Goal: Task Accomplishment & Management: Manage account settings

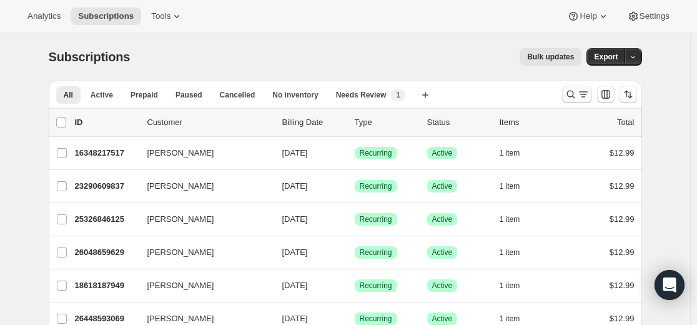
click at [573, 94] on icon "Search and filter results" at bounding box center [571, 94] width 12 height 12
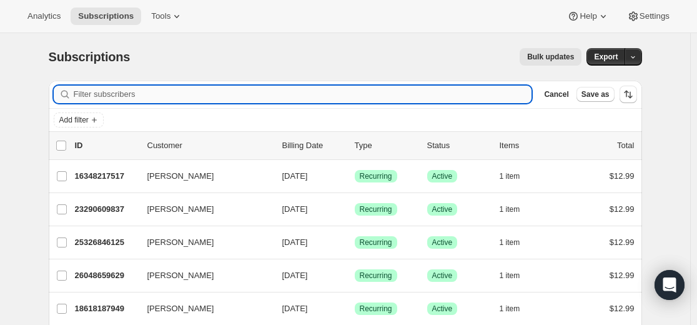
click at [382, 96] on input "Filter subscribers" at bounding box center [303, 94] width 458 height 17
paste input "[EMAIL_ADDRESS][DOMAIN_NAME]"
type input "[EMAIL_ADDRESS][DOMAIN_NAME]"
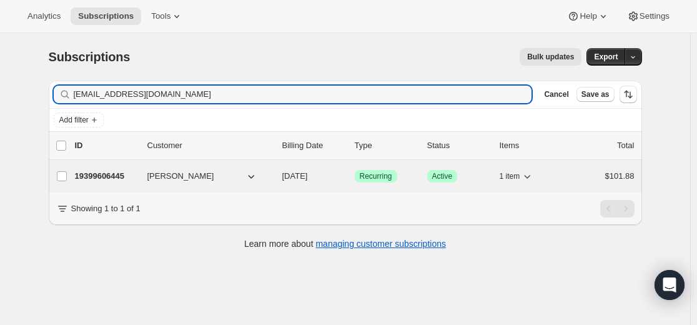
click at [106, 177] on p "19399606445" at bounding box center [106, 176] width 62 height 12
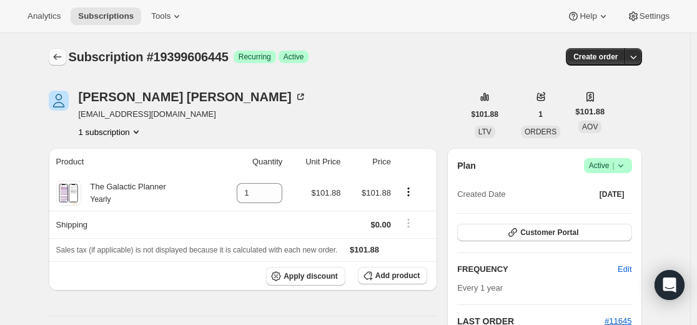
click at [64, 58] on icon "Subscriptions" at bounding box center [57, 57] width 12 height 12
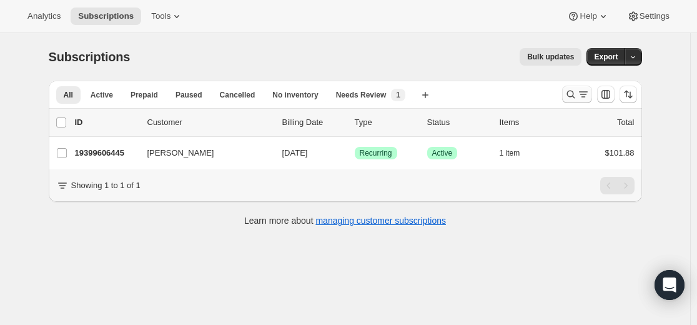
click at [572, 94] on icon "Search and filter results" at bounding box center [571, 94] width 12 height 12
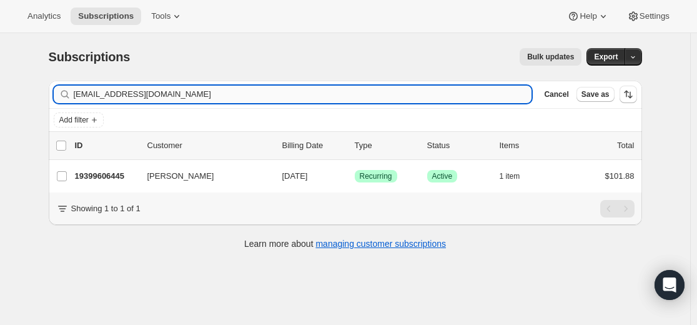
click at [435, 93] on input "[EMAIL_ADDRESS][DOMAIN_NAME]" at bounding box center [303, 94] width 458 height 17
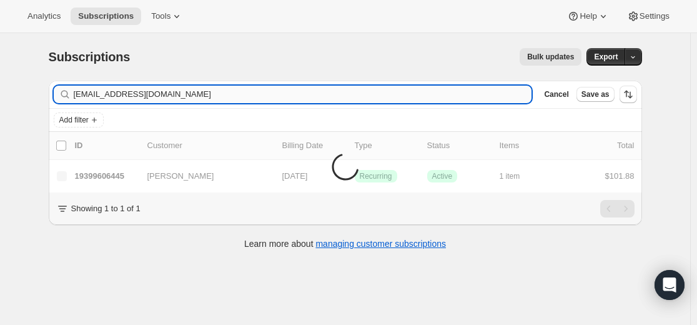
type input "[EMAIL_ADDRESS][DOMAIN_NAME]"
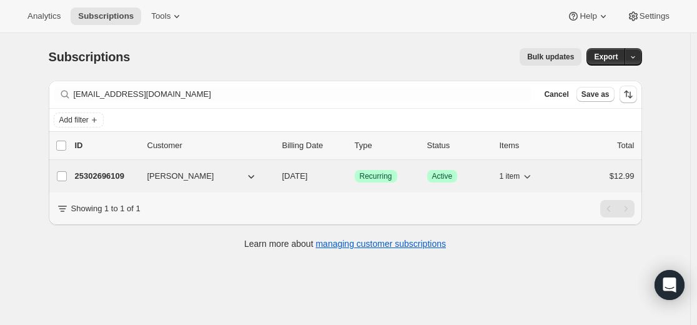
click at [120, 175] on p "25302696109" at bounding box center [106, 176] width 62 height 12
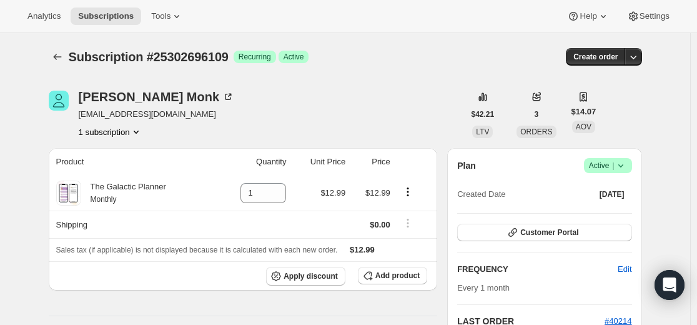
click at [623, 164] on icon at bounding box center [621, 165] width 12 height 12
click at [611, 209] on span "Cancel subscription" at bounding box center [606, 211] width 71 height 9
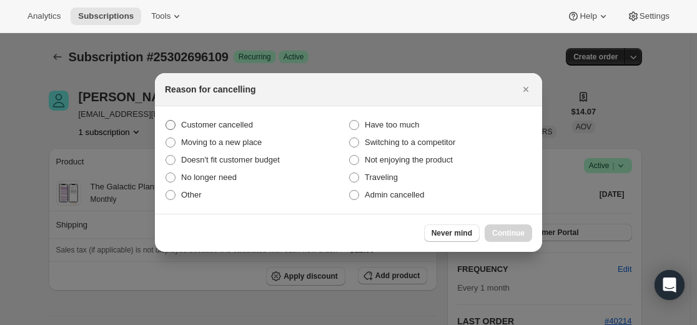
click at [269, 124] on label "Customer cancelled" at bounding box center [257, 124] width 184 height 17
click at [166, 121] on input "Customer cancelled" at bounding box center [166, 120] width 1 height 1
radio input "true"
click at [500, 230] on span "Continue" at bounding box center [508, 233] width 32 height 10
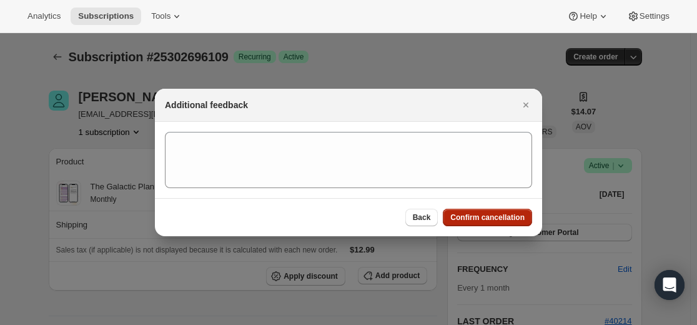
click at [486, 220] on span "Confirm cancellation" at bounding box center [487, 217] width 74 height 10
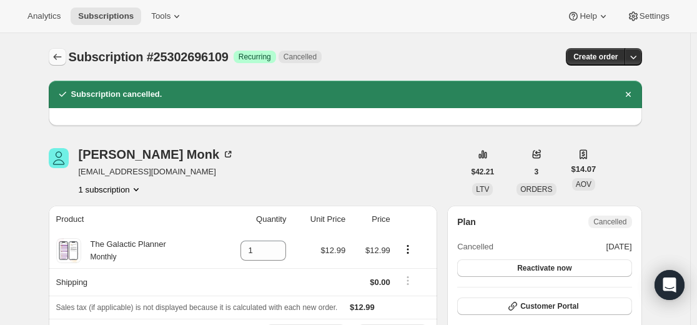
click at [54, 56] on icon "Subscriptions" at bounding box center [57, 57] width 12 height 12
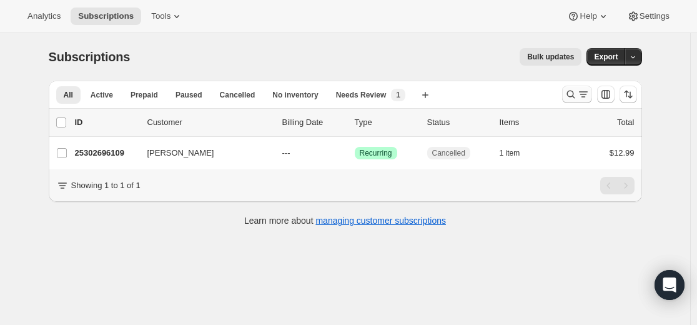
click at [570, 96] on icon "Search and filter results" at bounding box center [571, 94] width 12 height 12
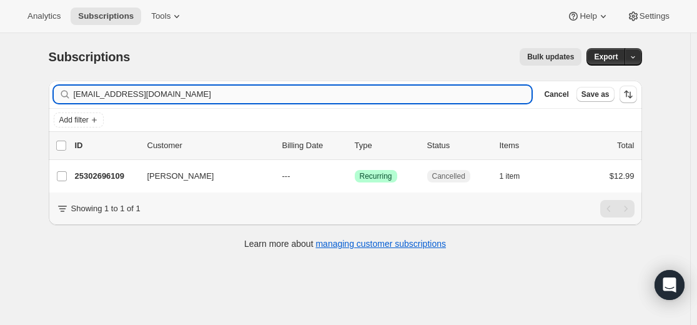
click at [420, 94] on input "[EMAIL_ADDRESS][DOMAIN_NAME]" at bounding box center [303, 94] width 458 height 17
click at [420, 93] on input "[EMAIL_ADDRESS][DOMAIN_NAME]" at bounding box center [303, 94] width 458 height 17
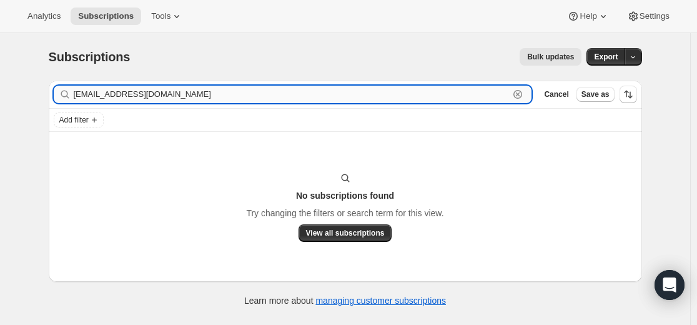
click at [307, 100] on input "[EMAIL_ADDRESS][DOMAIN_NAME]" at bounding box center [292, 94] width 436 height 17
paste input "25315180717"
type input "25315180717"
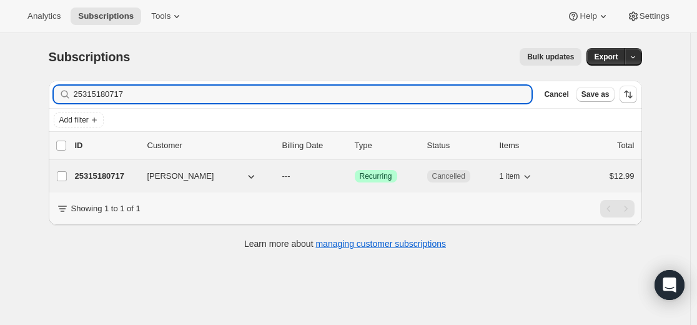
click at [110, 175] on p "25315180717" at bounding box center [106, 176] width 62 height 12
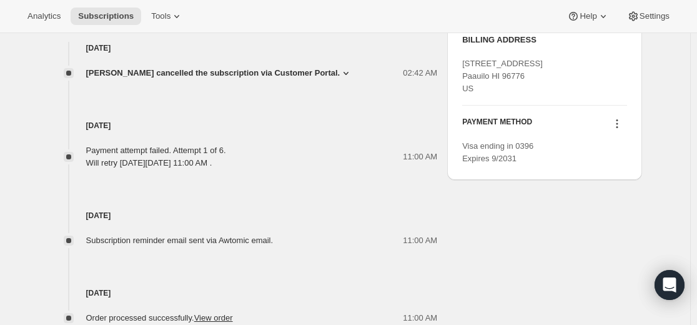
scroll to position [500, 0]
